Goal: Task Accomplishment & Management: Use online tool/utility

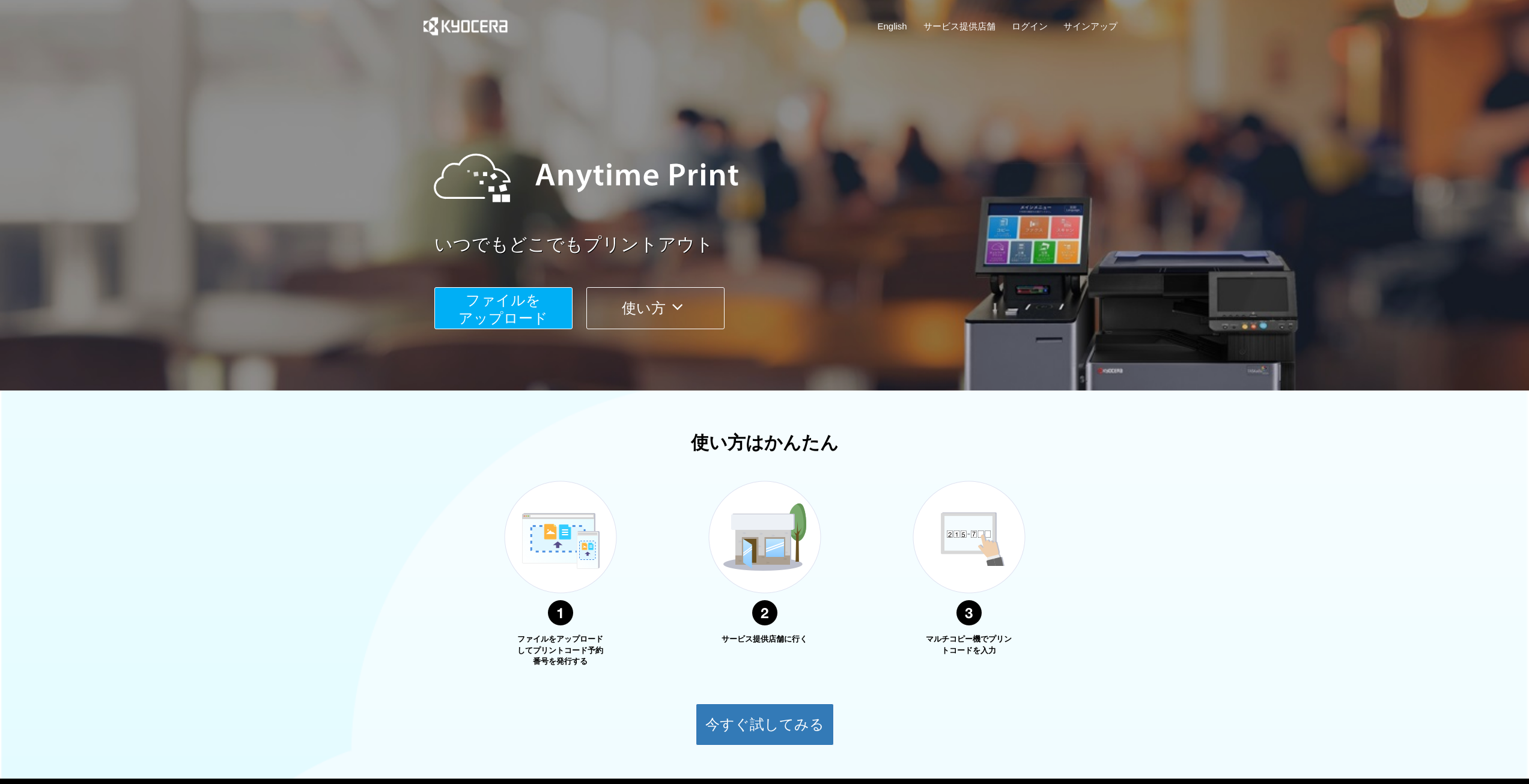
click at [499, 313] on span "ファイルを ​​アップロード" at bounding box center [503, 309] width 89 height 34
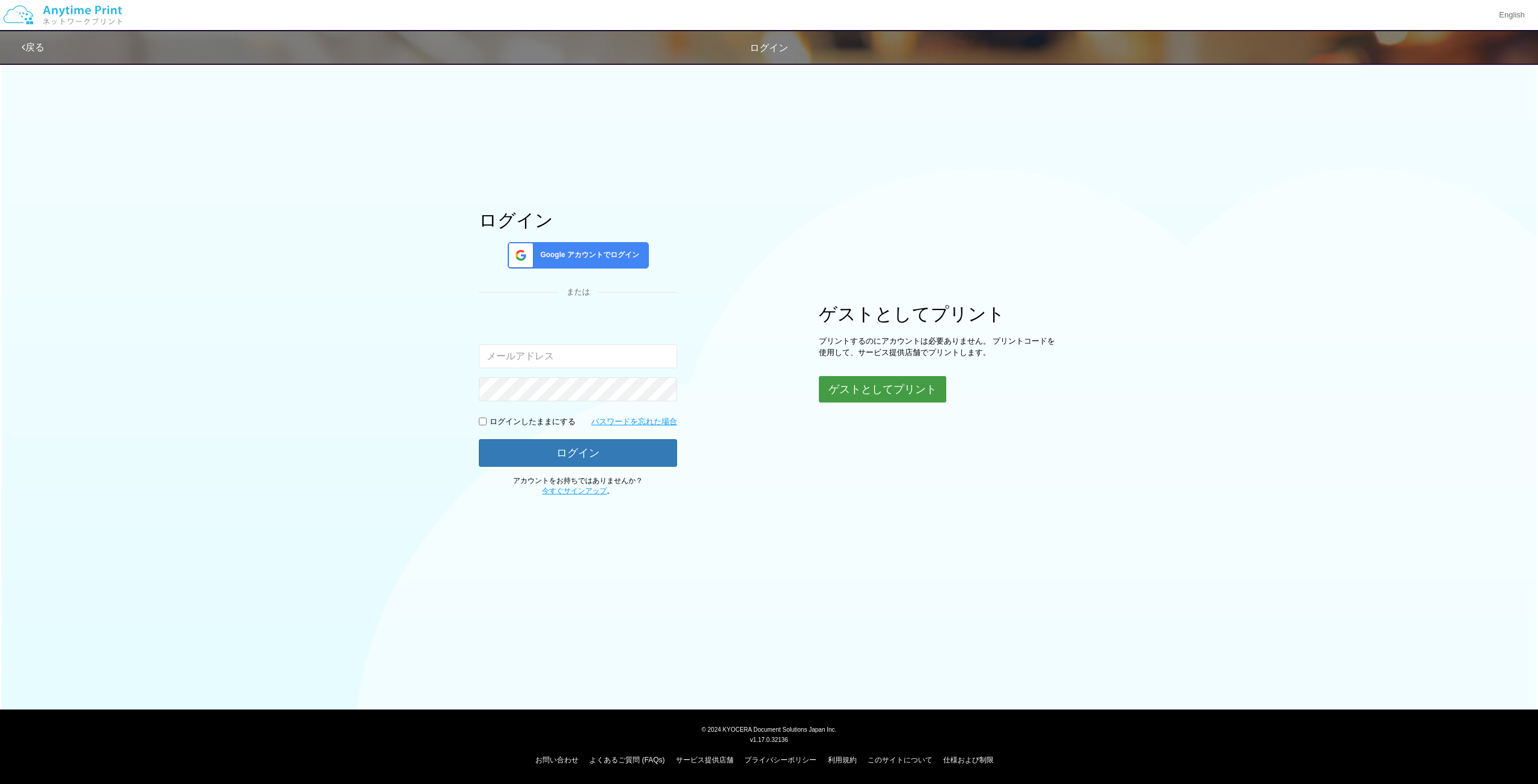
click at [883, 392] on button "ゲストとしてプリント" at bounding box center [883, 389] width 127 height 27
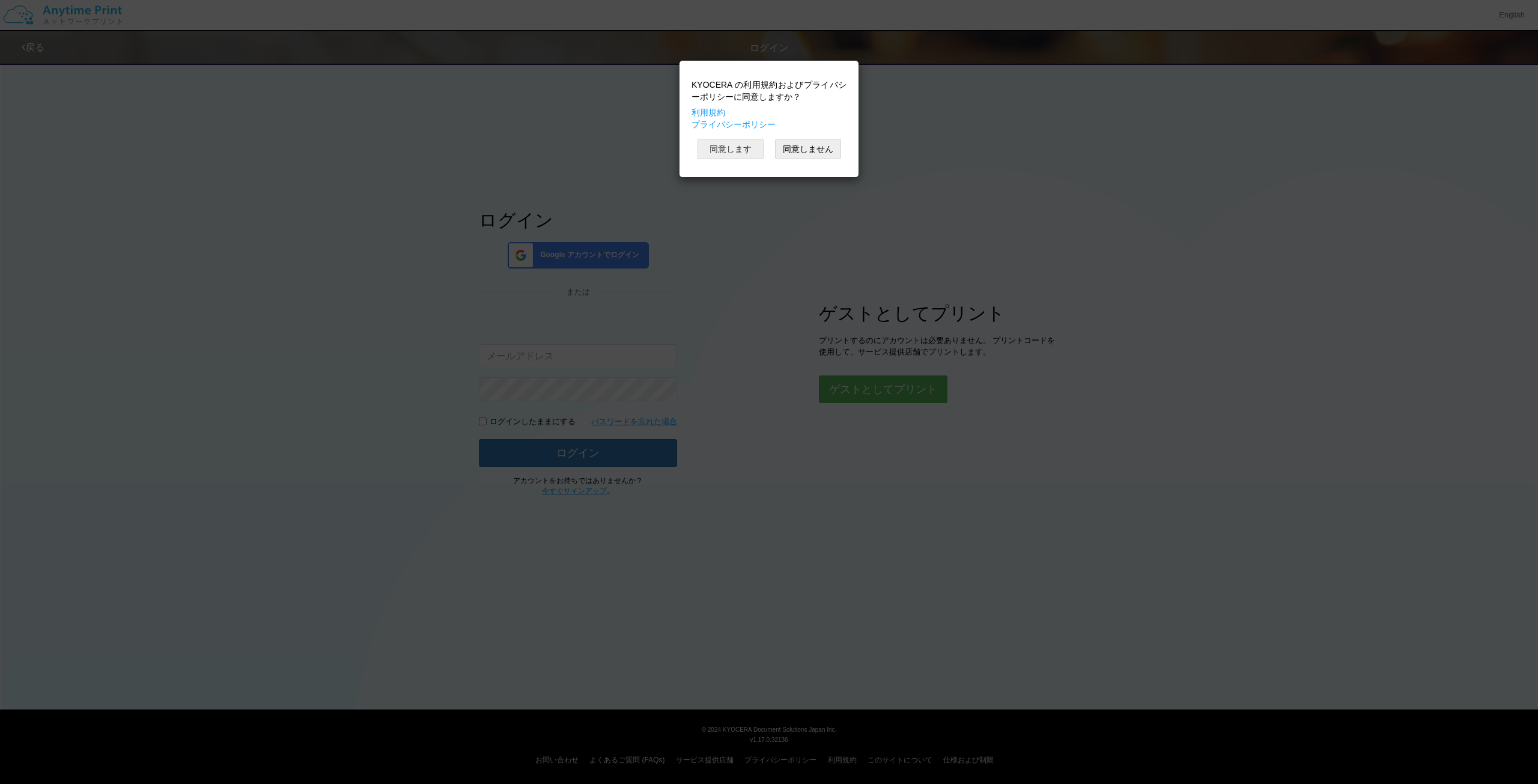
click at [731, 150] on button "同意します" at bounding box center [730, 149] width 66 height 21
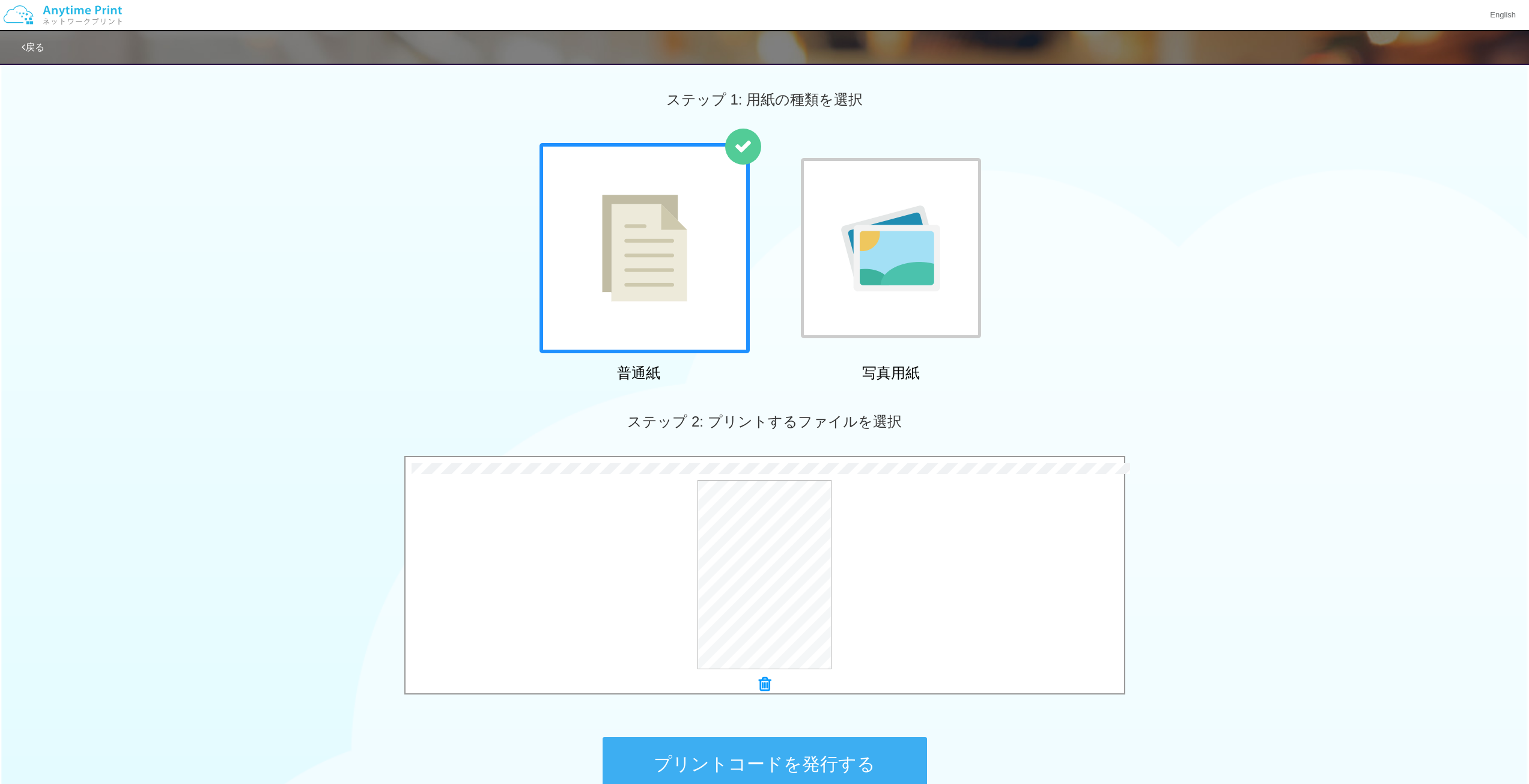
click at [680, 744] on button "プリントコードを発行する" at bounding box center [764, 763] width 324 height 54
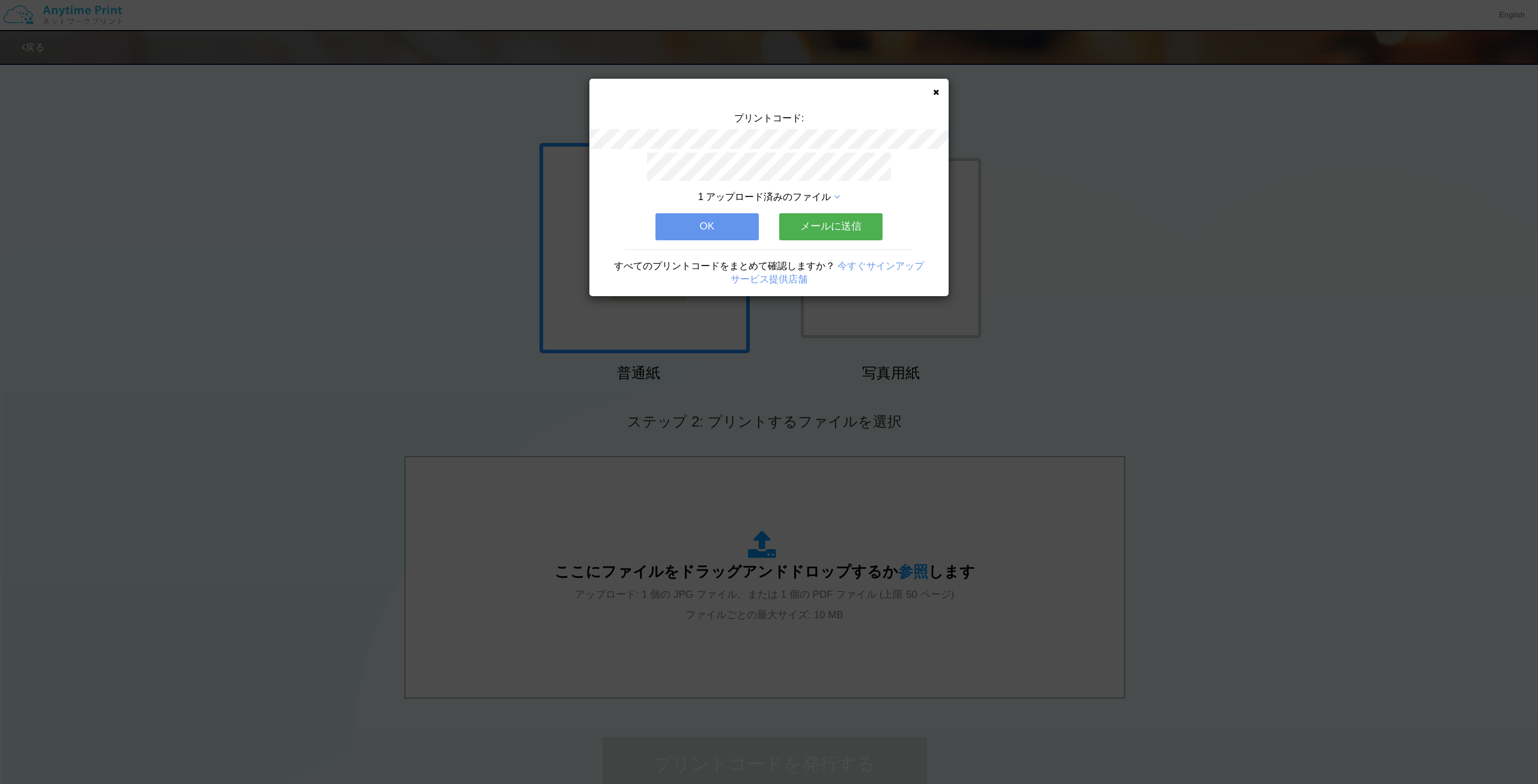
click at [705, 228] on button "OK" at bounding box center [707, 226] width 103 height 27
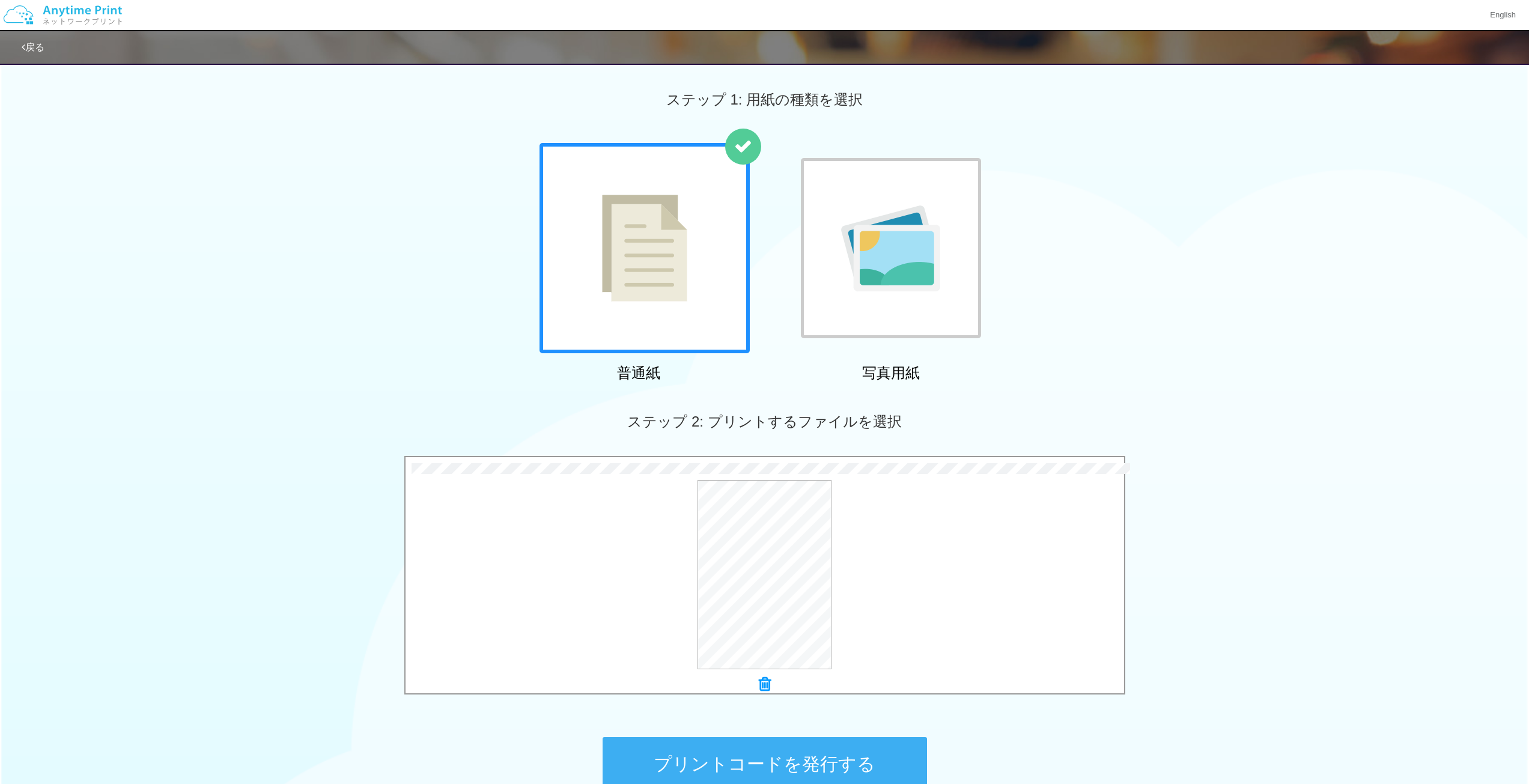
click at [669, 746] on button "プリントコードを発行する" at bounding box center [764, 763] width 324 height 54
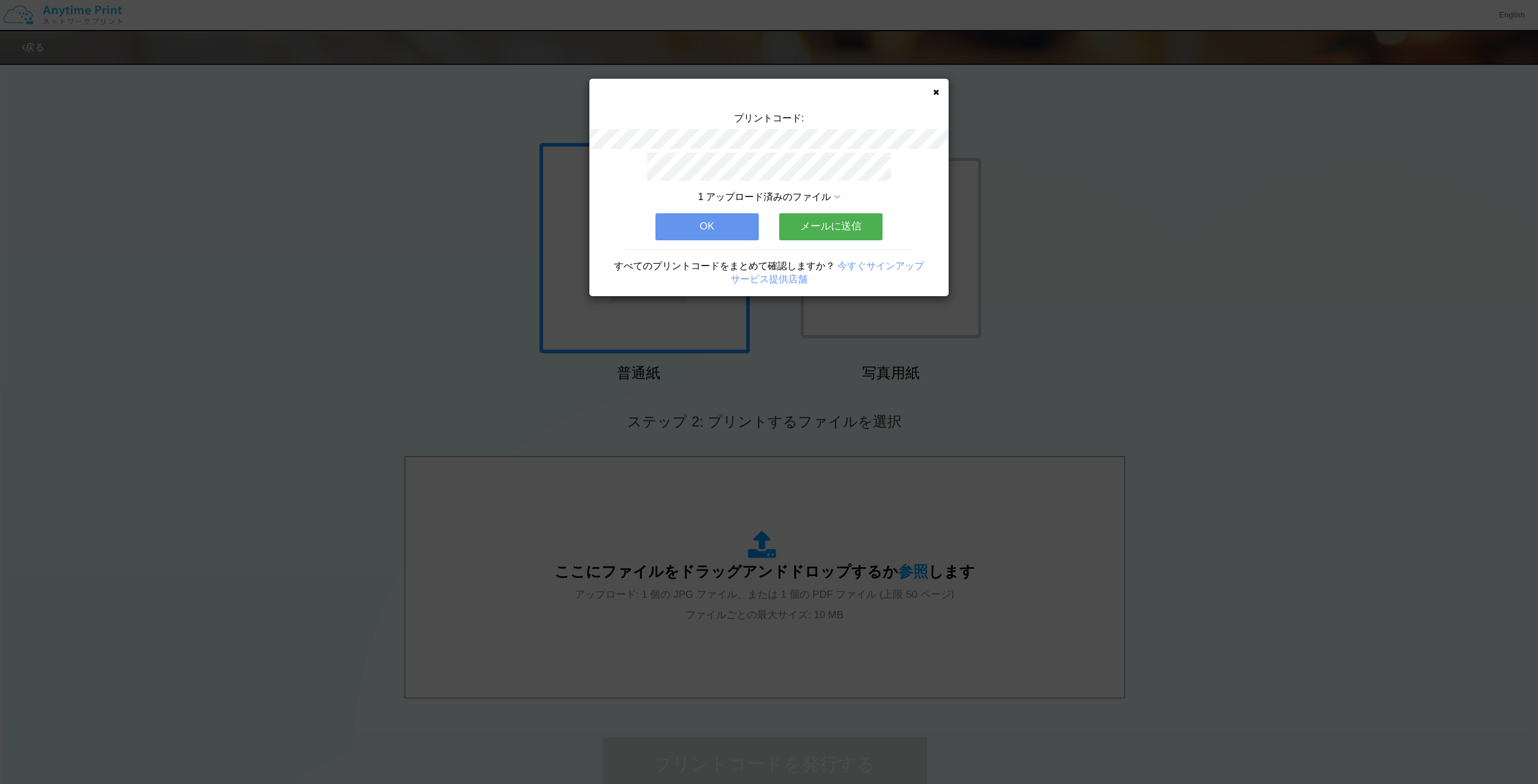
click at [733, 230] on button "OK" at bounding box center [707, 226] width 103 height 27
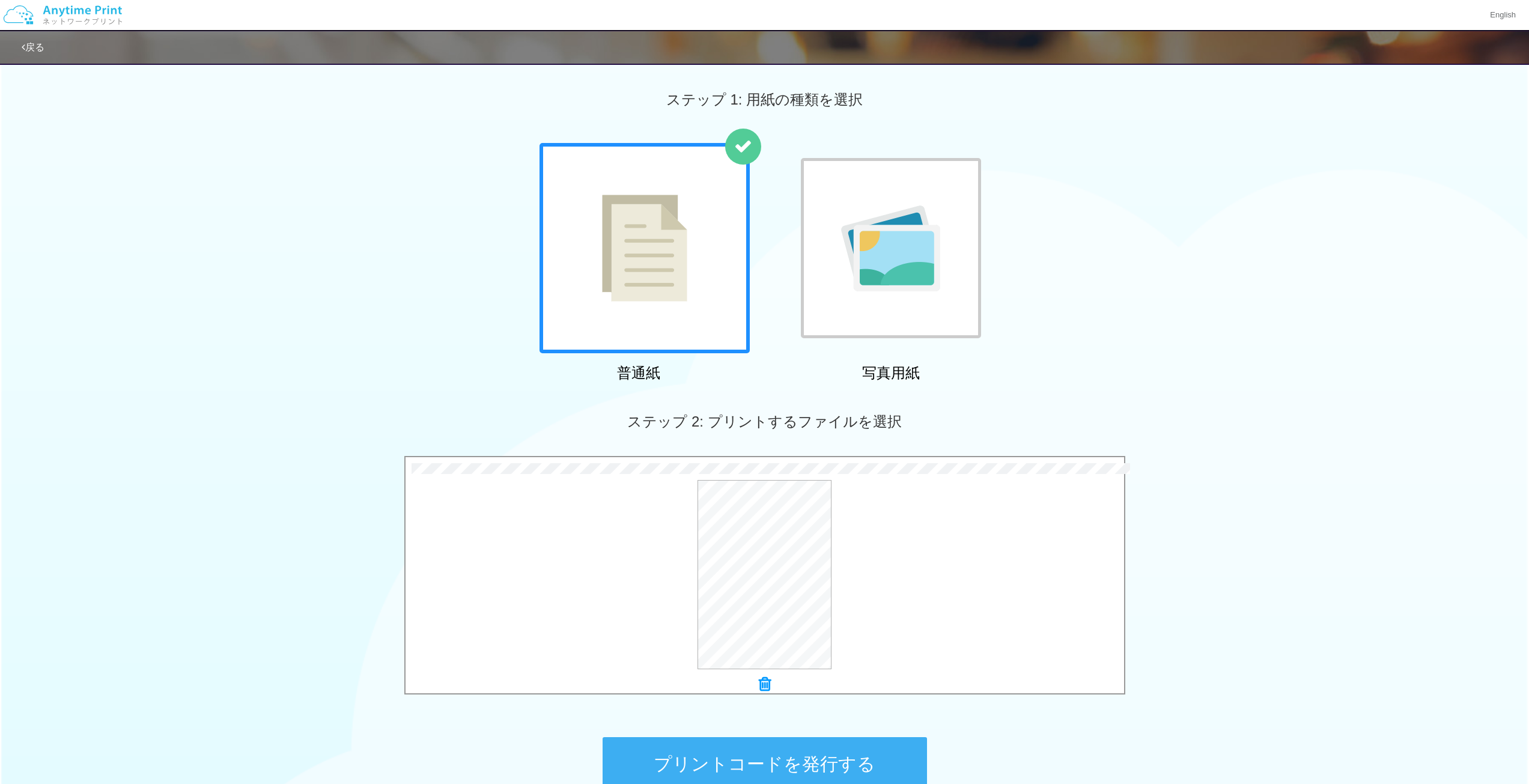
click at [679, 740] on button "プリントコードを発行する" at bounding box center [764, 763] width 324 height 54
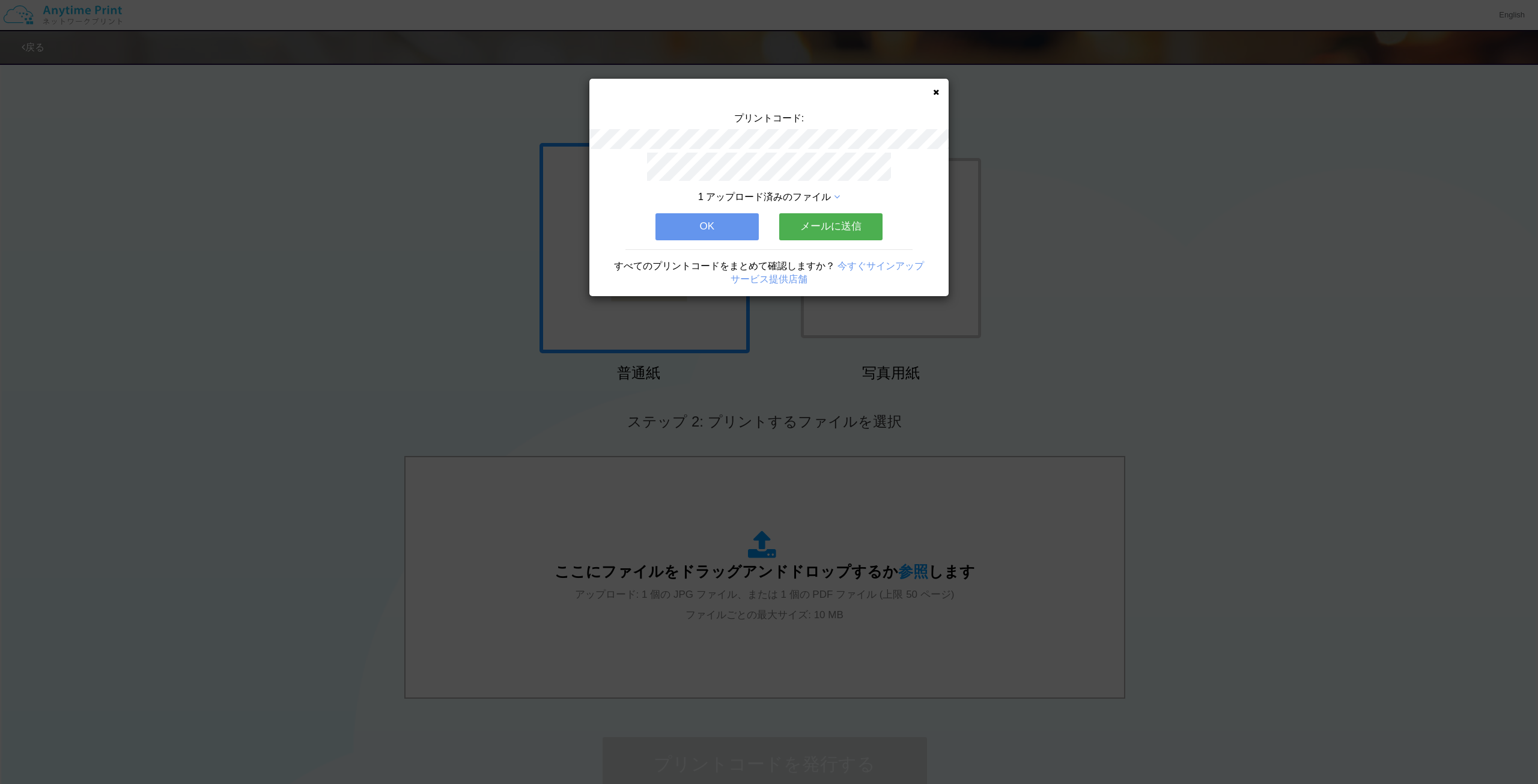
click at [725, 230] on button "OK" at bounding box center [707, 226] width 103 height 27
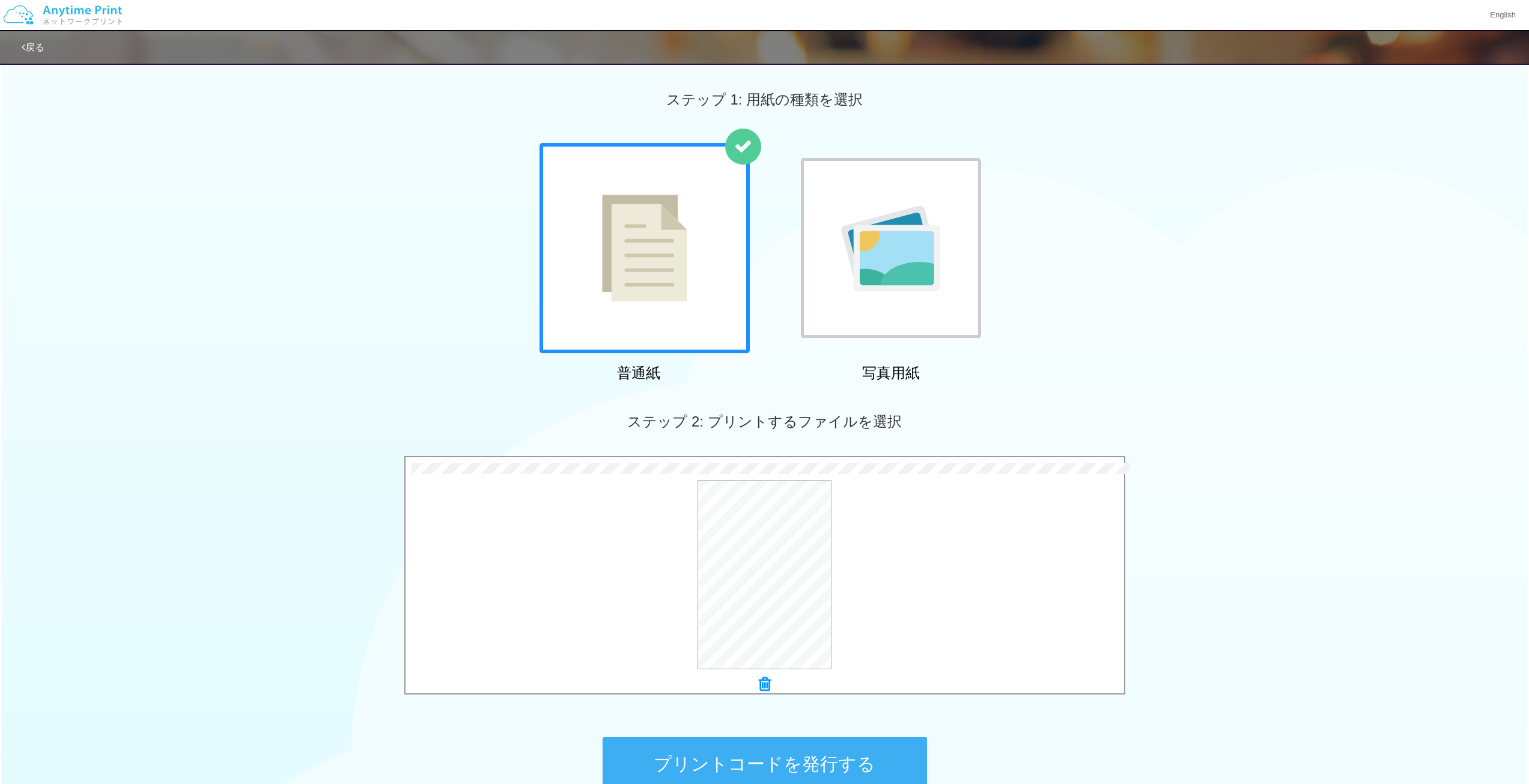
click at [665, 760] on button "プリントコードを発行する" at bounding box center [764, 763] width 324 height 54
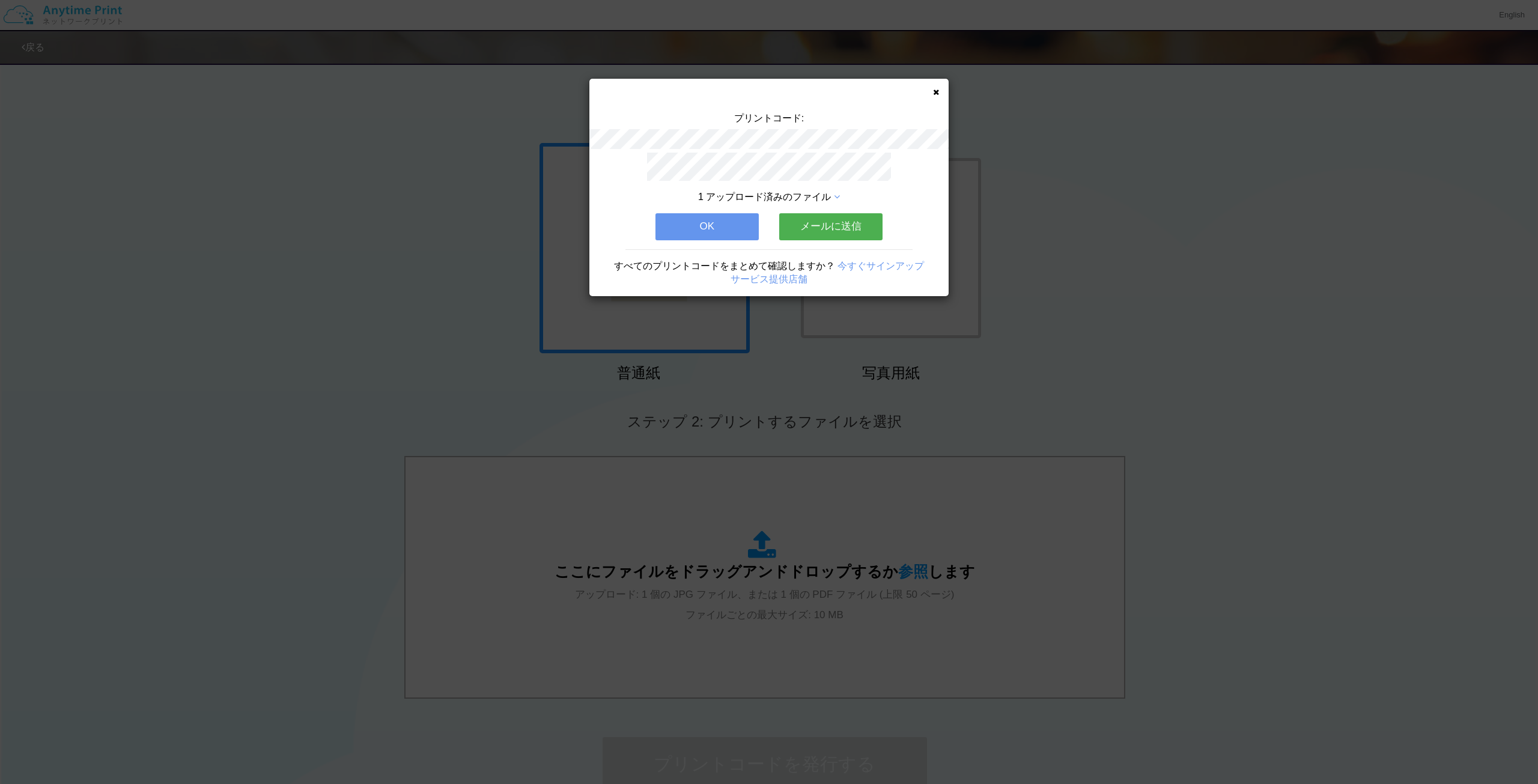
click at [721, 227] on button "OK" at bounding box center [707, 226] width 103 height 27
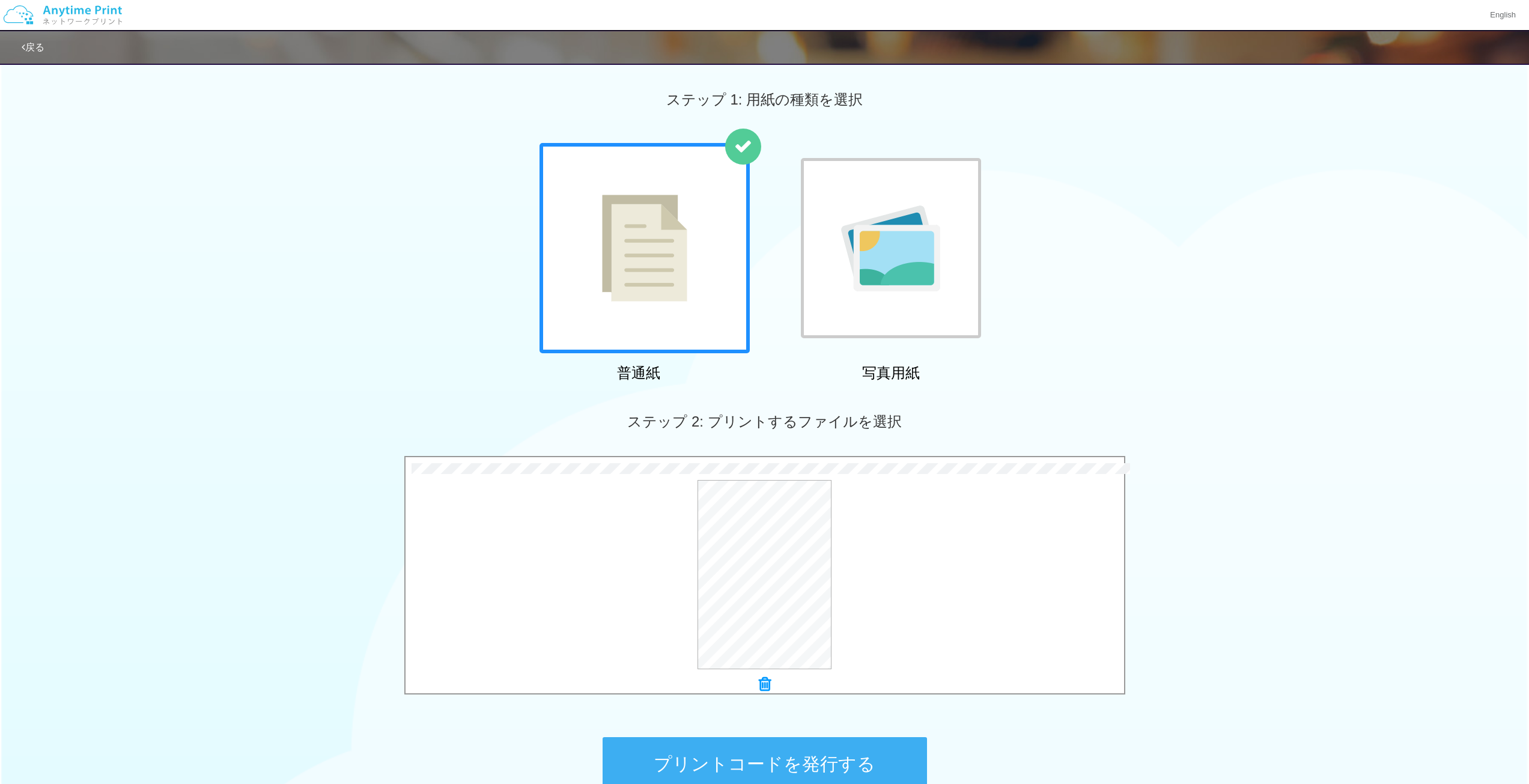
click at [717, 750] on button "プリントコードを発行する" at bounding box center [764, 763] width 324 height 54
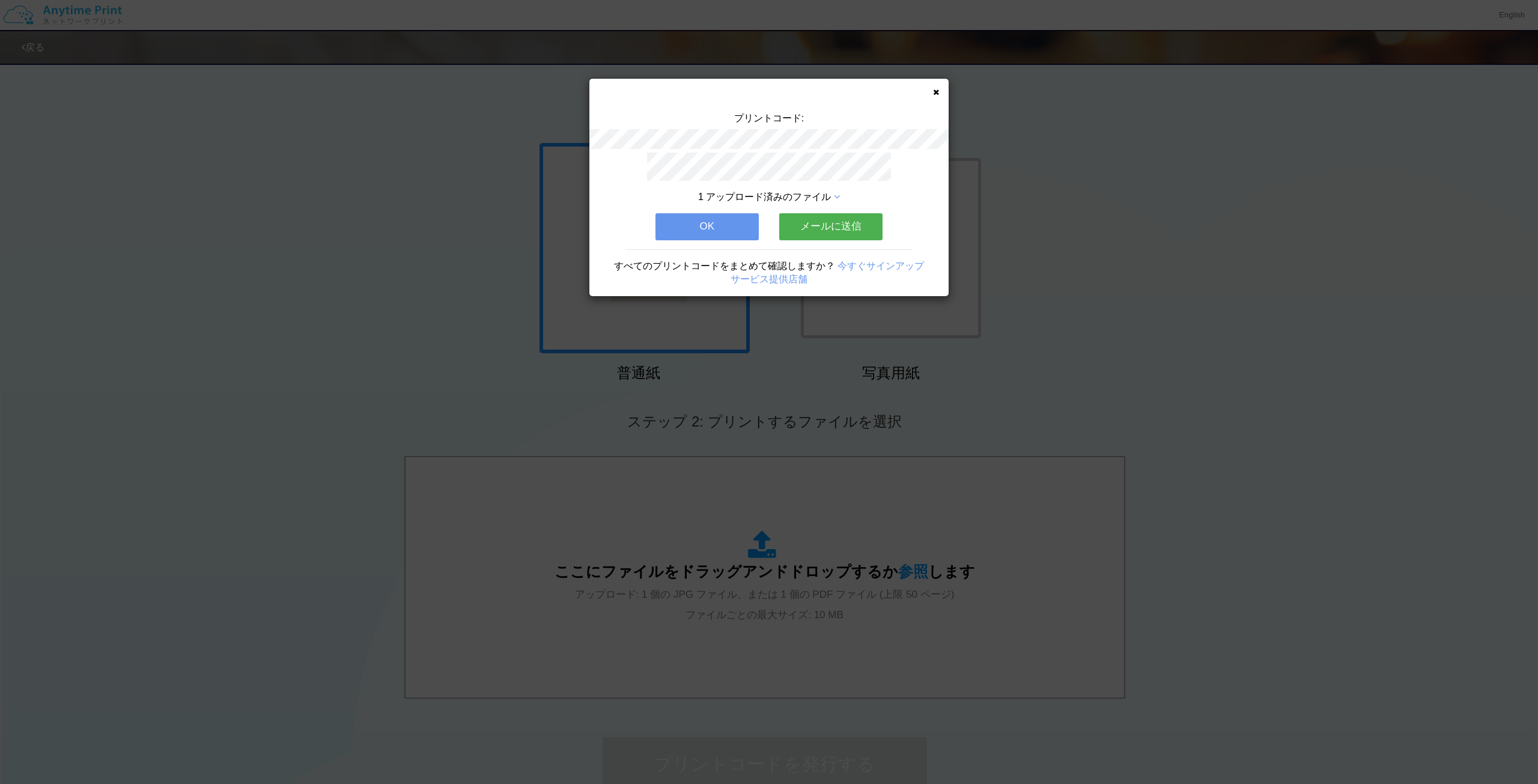
click at [729, 230] on button "OK" at bounding box center [707, 226] width 103 height 27
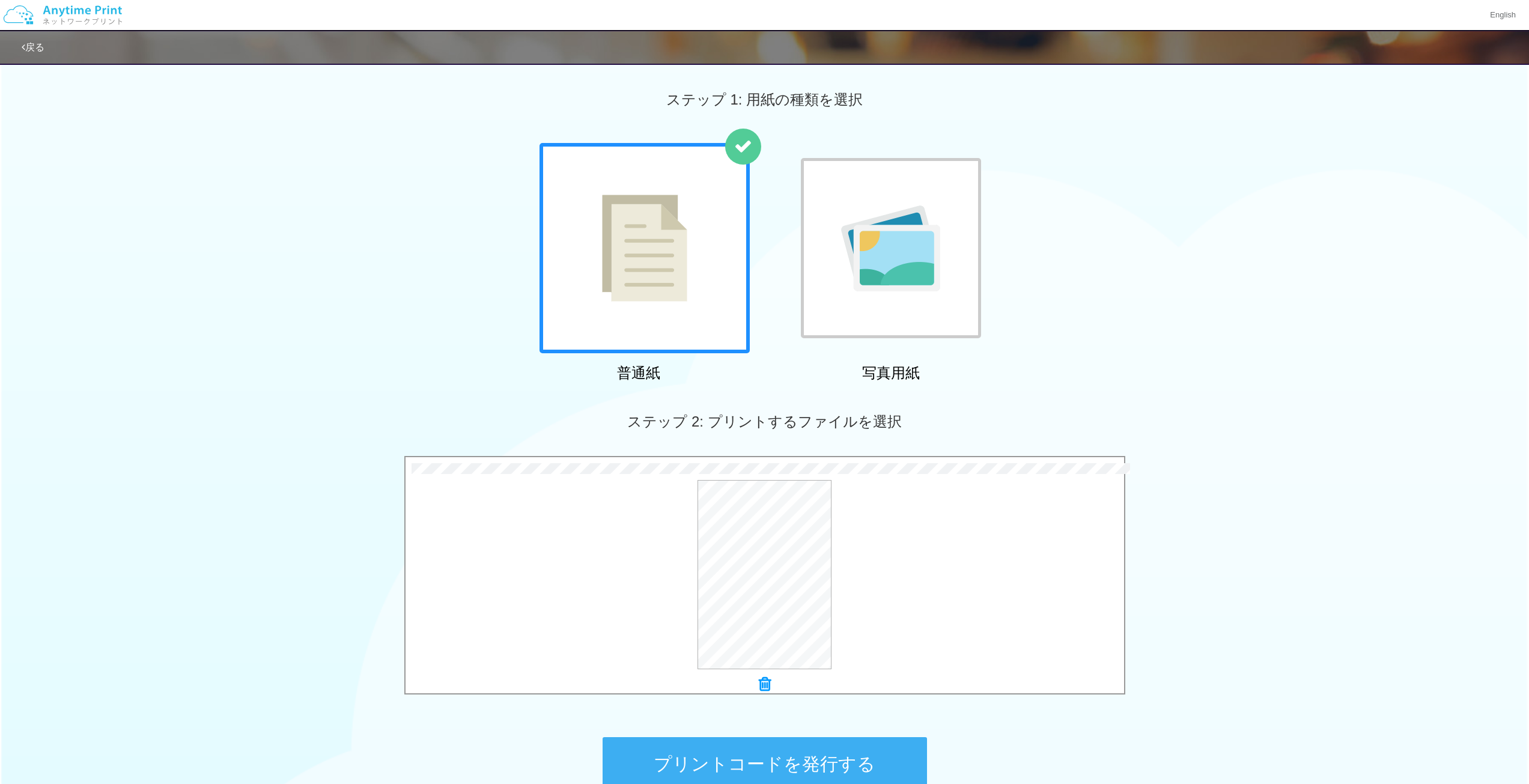
click at [672, 744] on button "プリントコードを発行する" at bounding box center [764, 763] width 324 height 54
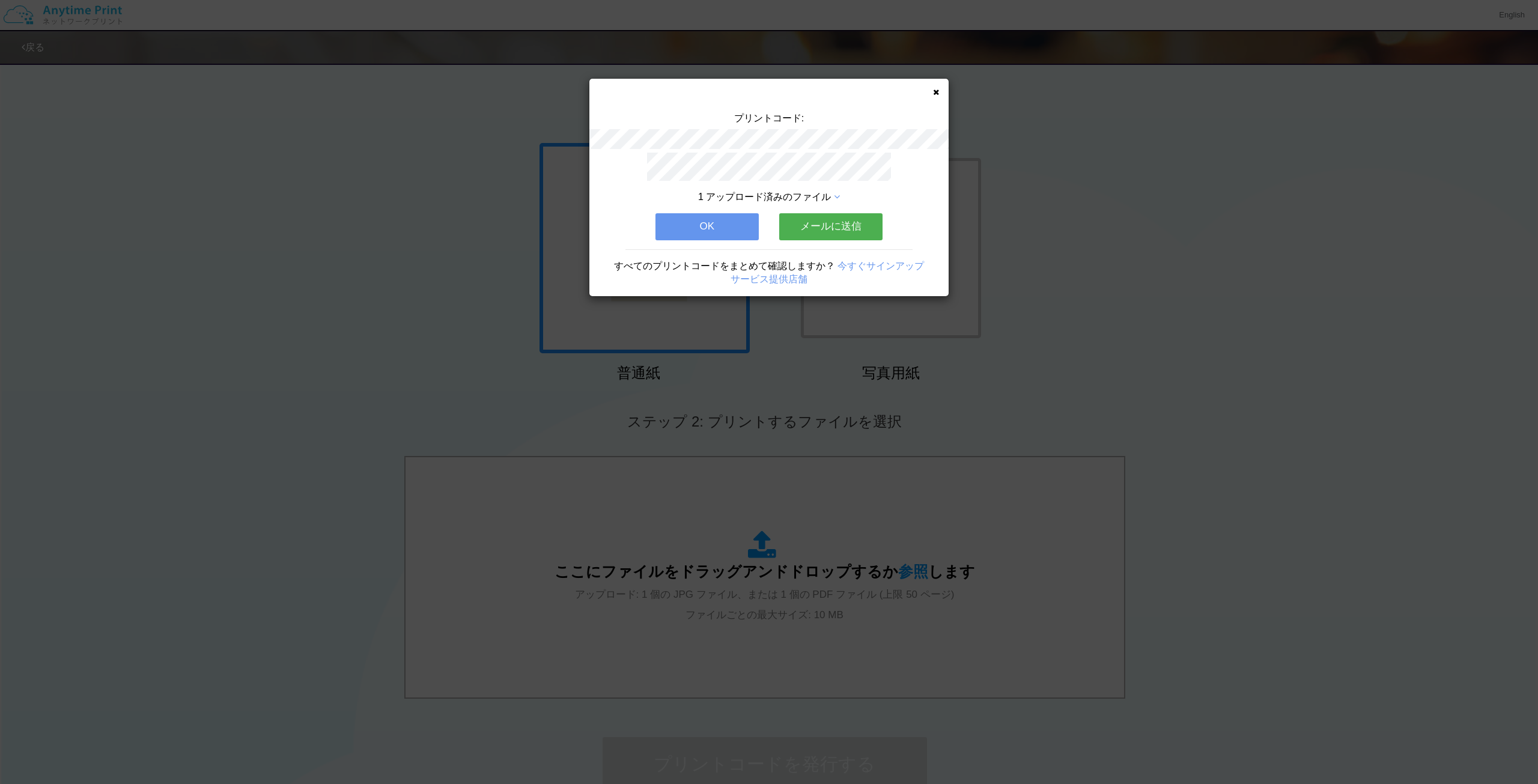
click at [709, 228] on button "OK" at bounding box center [707, 226] width 103 height 27
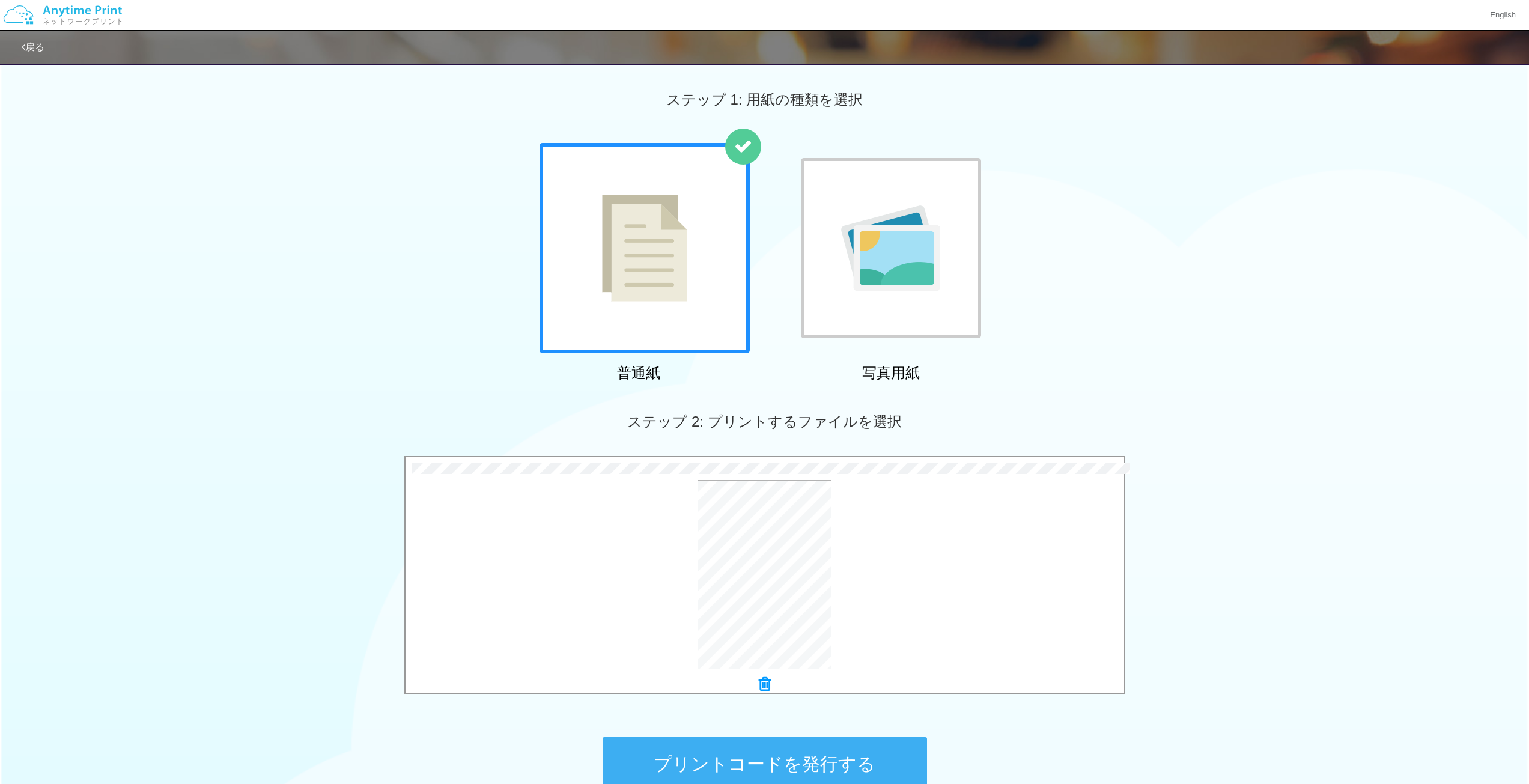
click at [665, 745] on button "プリントコードを発行する" at bounding box center [764, 763] width 324 height 54
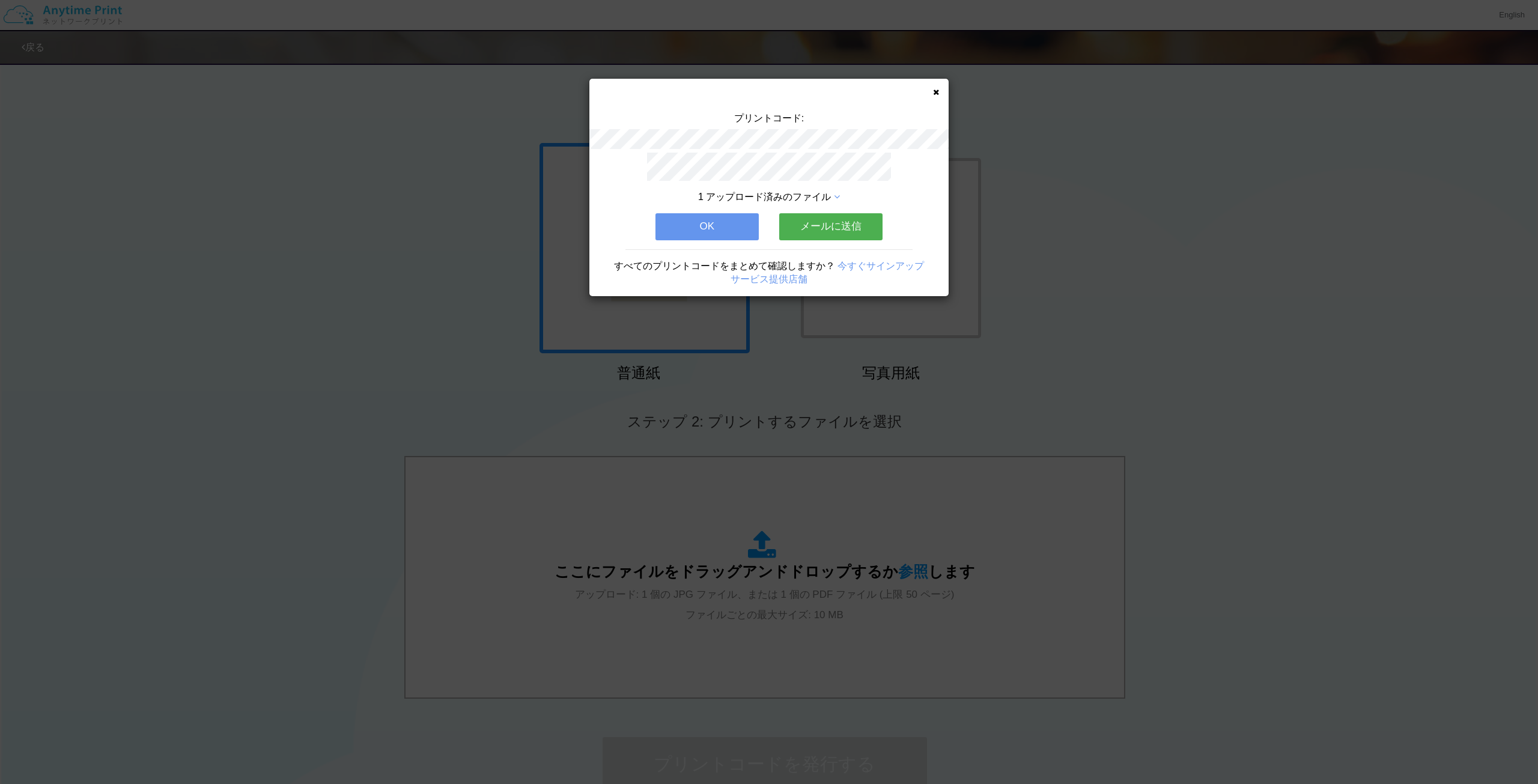
click at [697, 224] on button "OK" at bounding box center [707, 226] width 103 height 27
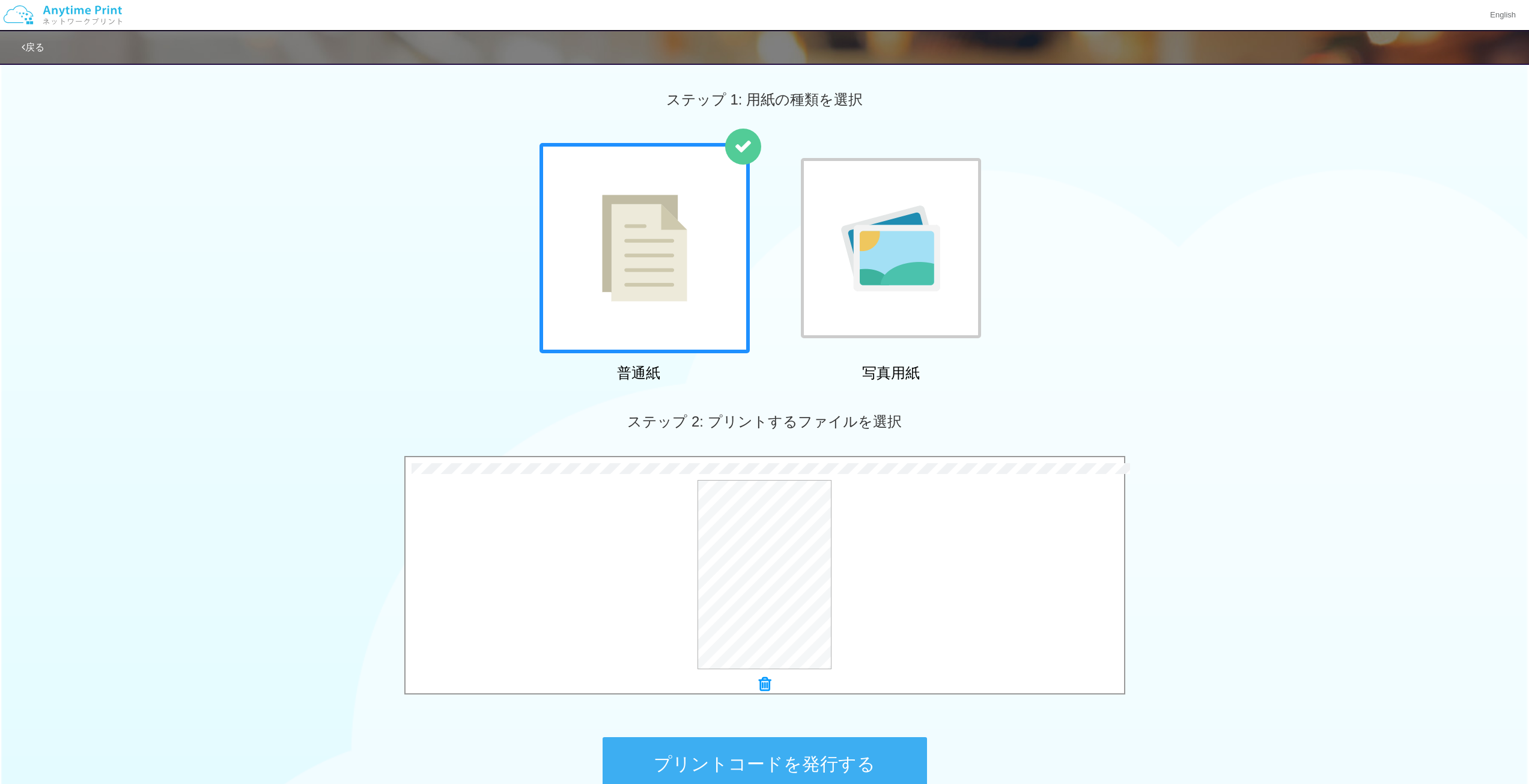
click at [691, 744] on button "プリントコードを発行する" at bounding box center [764, 763] width 324 height 54
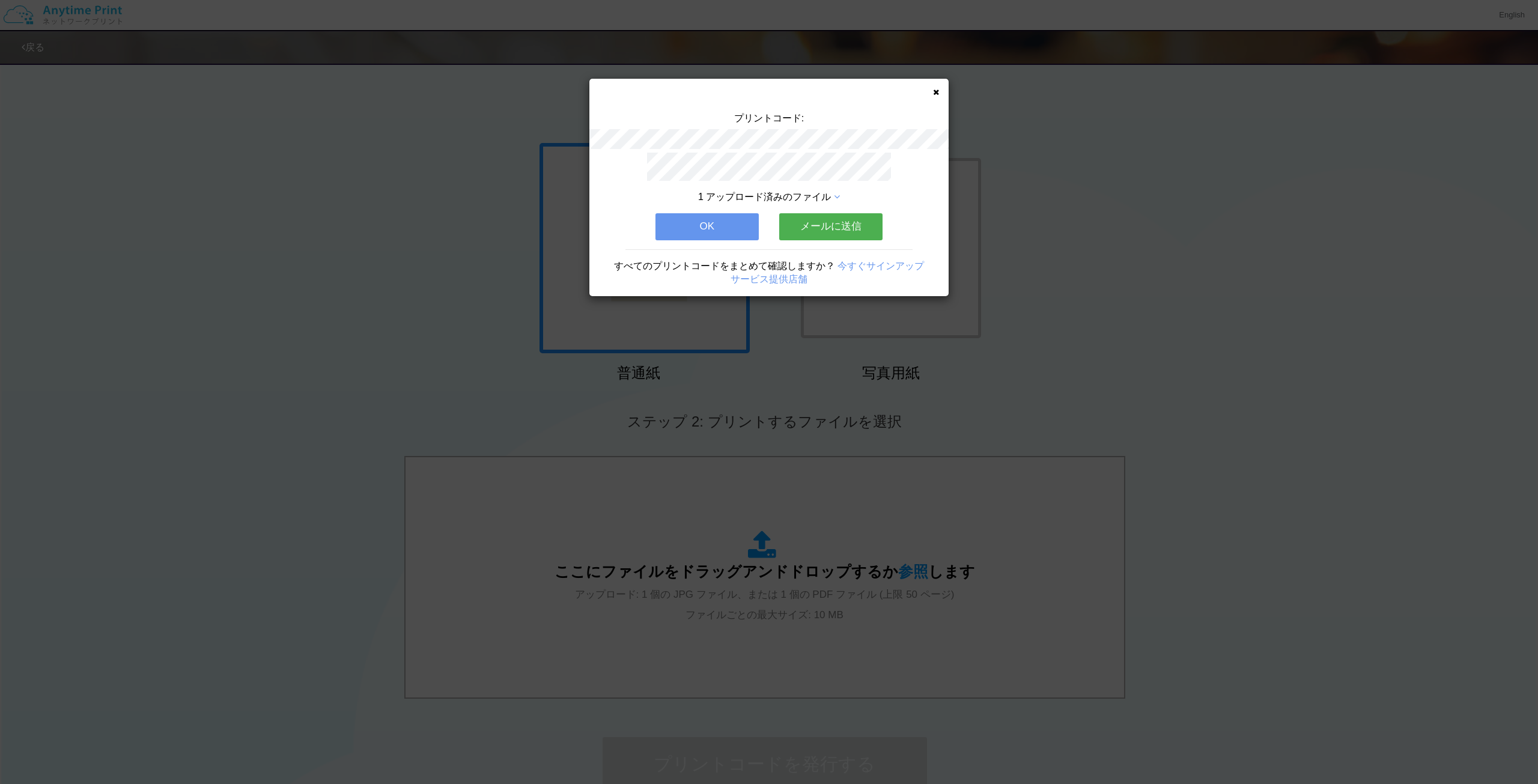
click at [721, 216] on button "OK" at bounding box center [707, 226] width 103 height 27
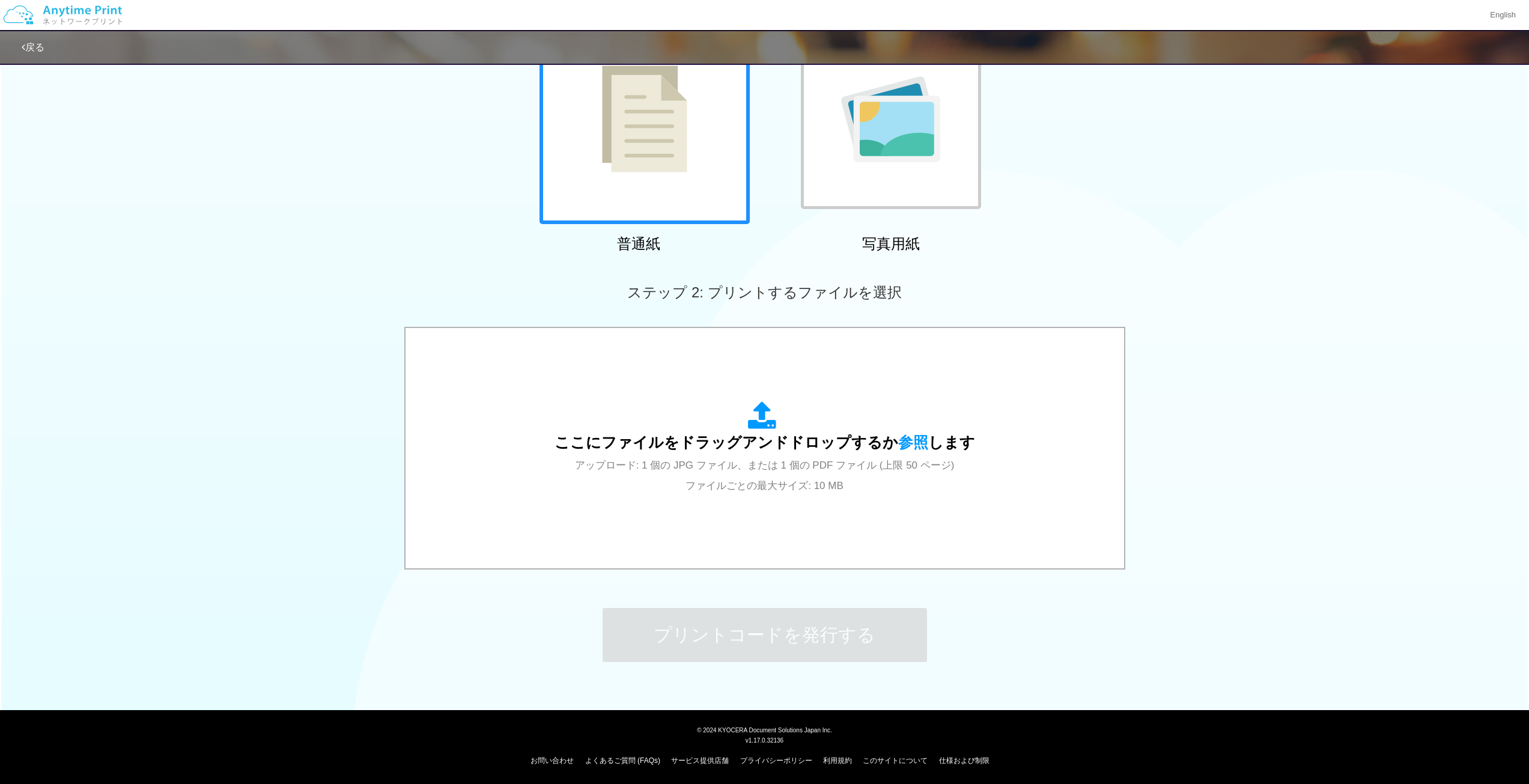
scroll to position [130, 0]
